Goal: Task Accomplishment & Management: Manage account settings

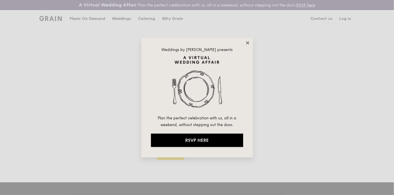
type input "[EMAIL_ADDRESS][DOMAIN_NAME]"
click at [246, 43] on icon at bounding box center [247, 42] width 5 height 5
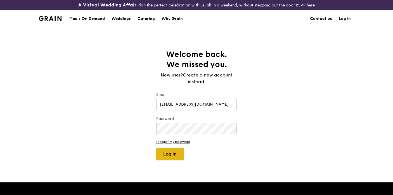
click at [179, 150] on button "Log in" at bounding box center [169, 154] width 27 height 12
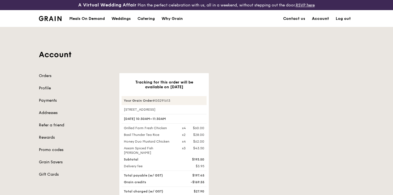
click at [324, 11] on link "Account" at bounding box center [321, 18] width 24 height 17
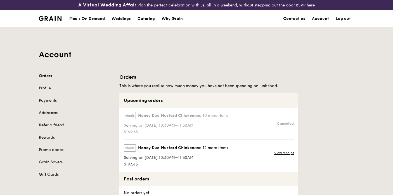
click at [46, 82] on div "Orders Profile Payments Addresses Refer a friend Rewards Promo codes Grain Save…" at bounding box center [76, 125] width 74 height 104
click at [45, 85] on div "Orders Profile Payments Addresses Refer a friend Rewards Promo codes Grain Save…" at bounding box center [76, 125] width 74 height 104
click at [44, 85] on link "Profile" at bounding box center [76, 88] width 74 height 6
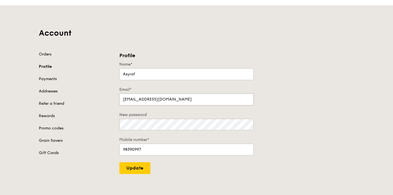
scroll to position [31, 0]
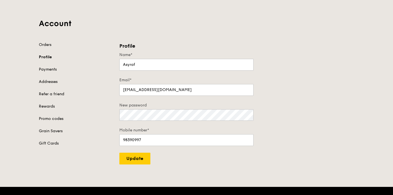
click at [278, 113] on div "Profile Name* Asyraf Email* [EMAIL_ADDRESS][DOMAIN_NAME] New password Mobile nu…" at bounding box center [237, 103] width 242 height 122
